Goal: Find specific page/section: Find specific page/section

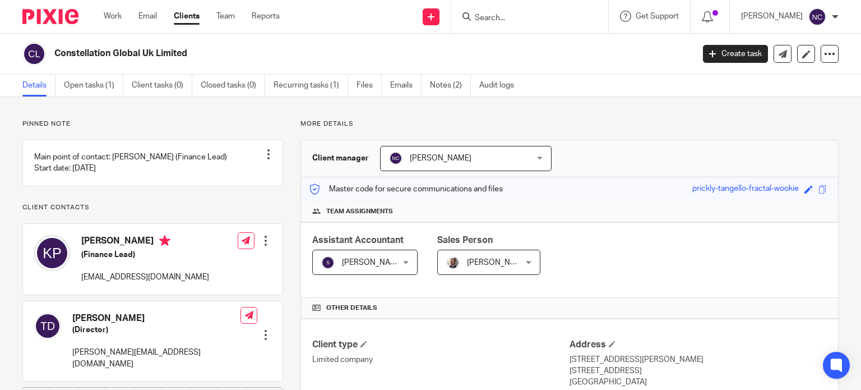
scroll to position [321, 0]
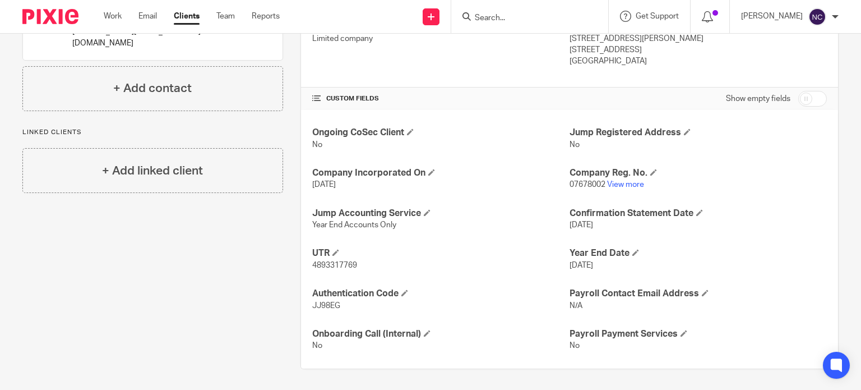
paste input "Paramos Technologies Limited"
click at [513, 17] on input "Paramos Technologies Limited" at bounding box center [524, 18] width 101 height 10
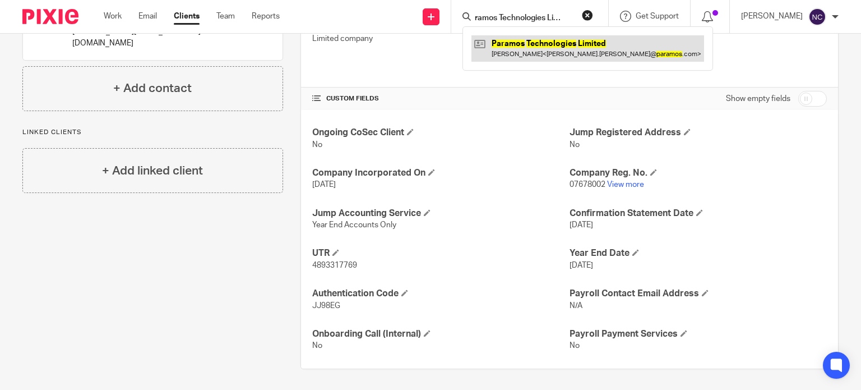
type input "Paramos Technologies Limited"
click at [525, 40] on link at bounding box center [587, 48] width 233 height 26
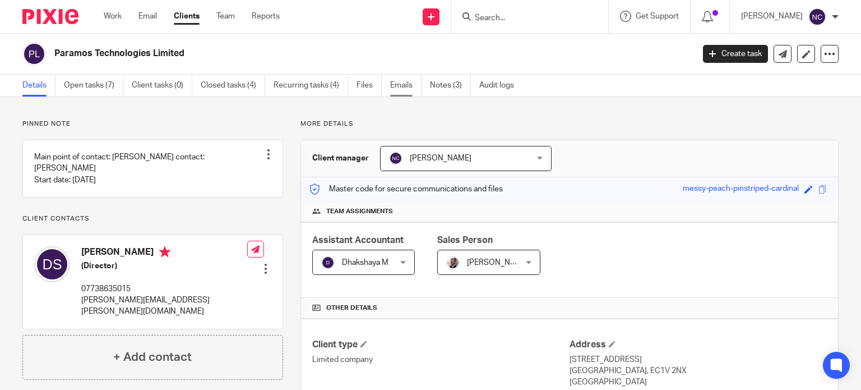
click at [402, 90] on link "Emails" at bounding box center [405, 86] width 31 height 22
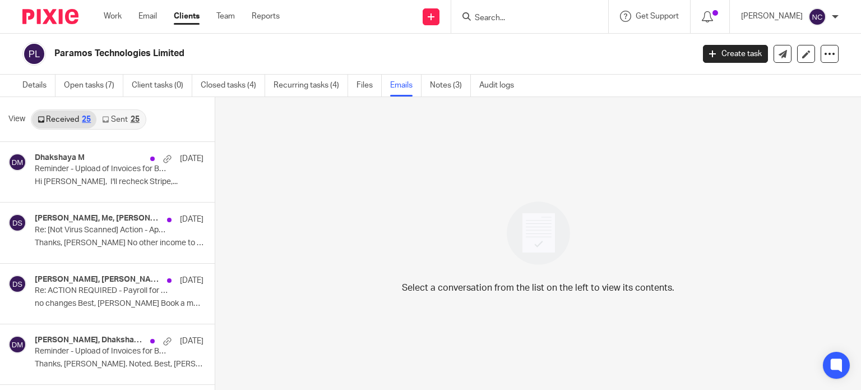
click at [117, 115] on link "Sent 25" at bounding box center [120, 119] width 48 height 18
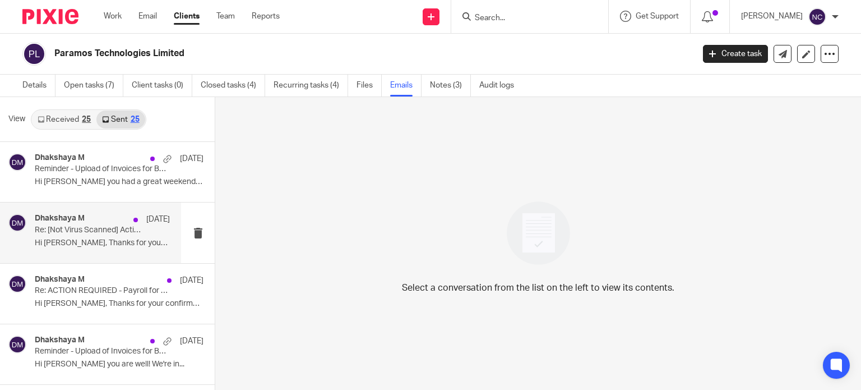
scroll to position [2, 0]
